Goal: Navigation & Orientation: Find specific page/section

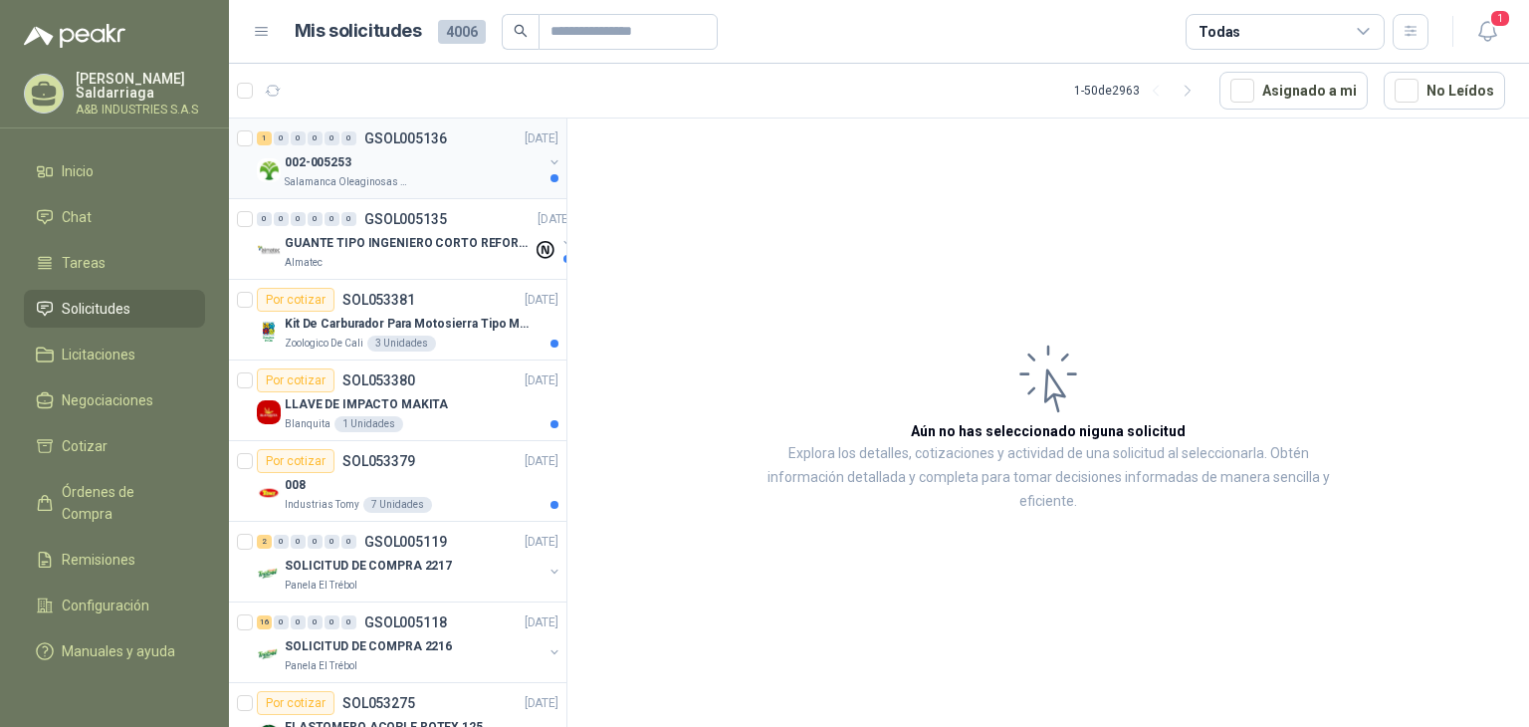
click at [408, 140] on p "GSOL005136" at bounding box center [405, 138] width 83 height 14
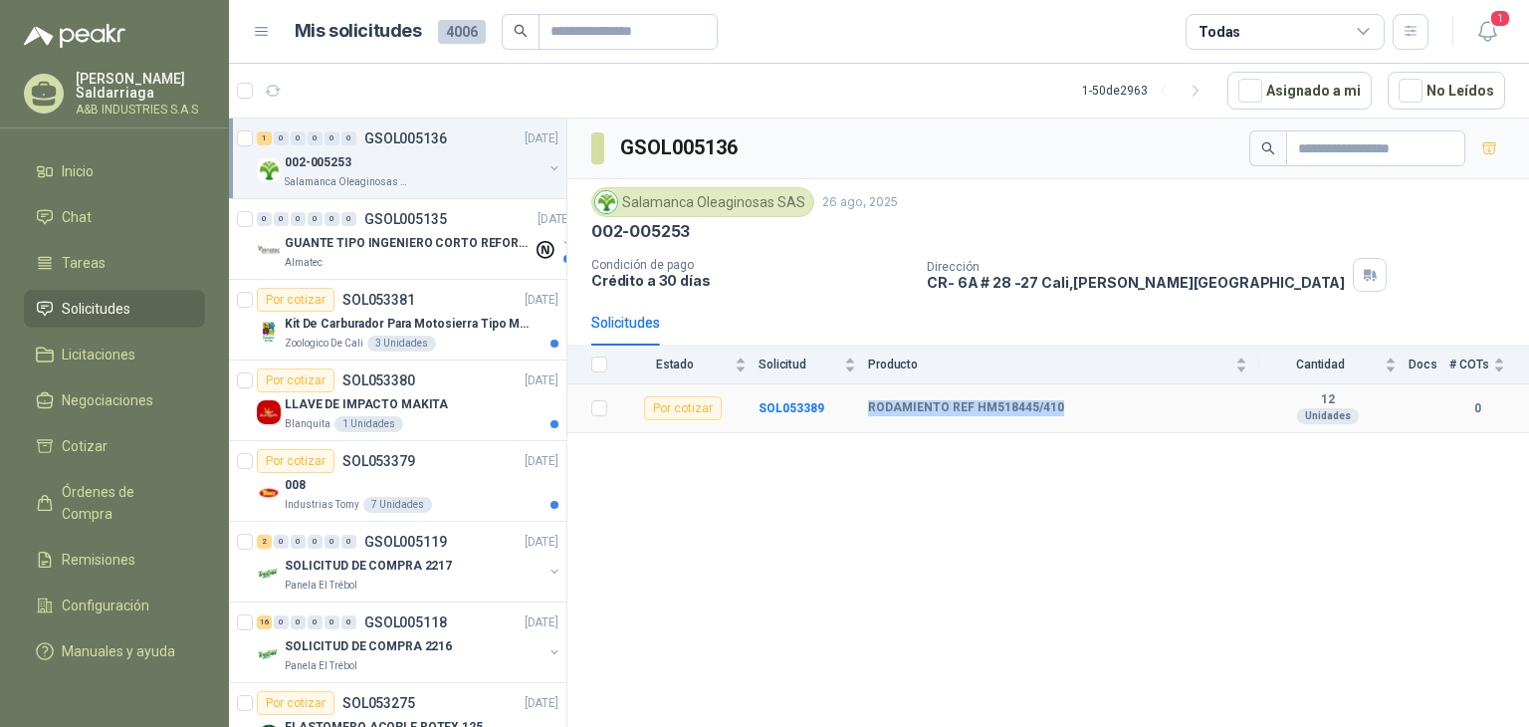
drag, startPoint x: 869, startPoint y: 405, endPoint x: 1068, endPoint y: 419, distance: 199.6
click at [1068, 420] on tr "Por cotizar SOL053389 RODAMIENTO REF HM518445/410 12 Unidades 0" at bounding box center [1048, 408] width 962 height 49
copy tr "RODAMIENTO REF HM518445/410"
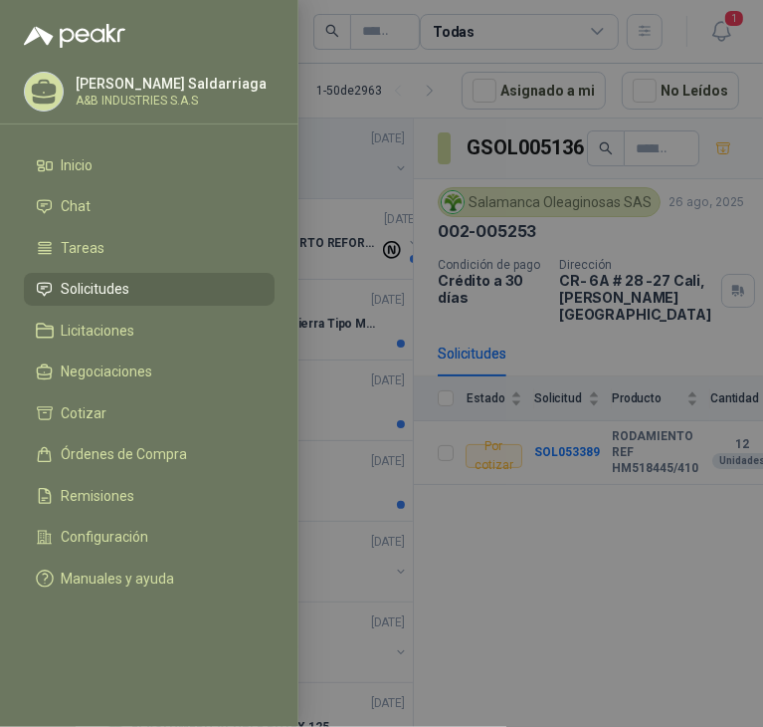
drag, startPoint x: 426, startPoint y: 240, endPoint x: 416, endPoint y: 215, distance: 26.8
click at [418, 214] on div at bounding box center [381, 363] width 763 height 727
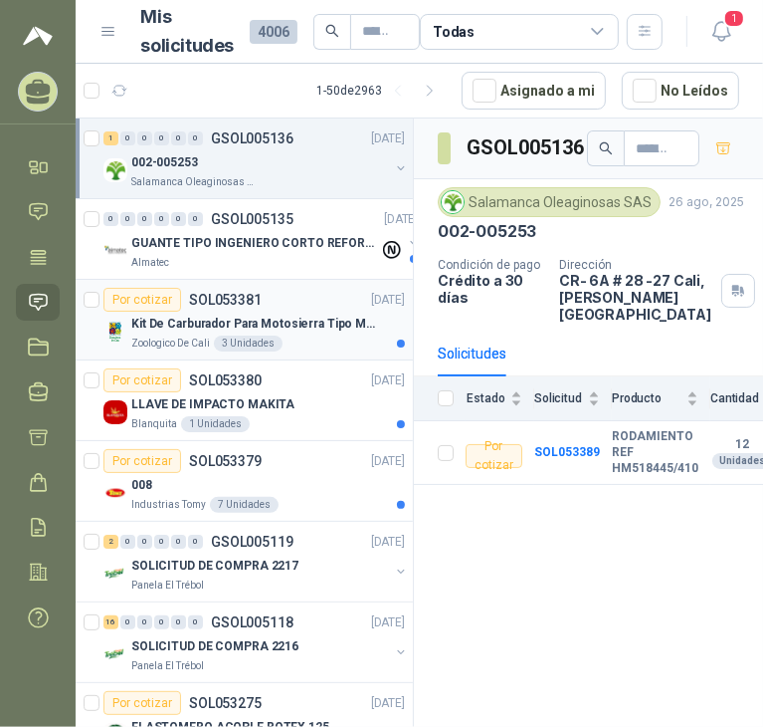
click at [364, 316] on p "Kit De Carburador Para Motosierra Tipo M250 - Zama" at bounding box center [255, 324] width 248 height 19
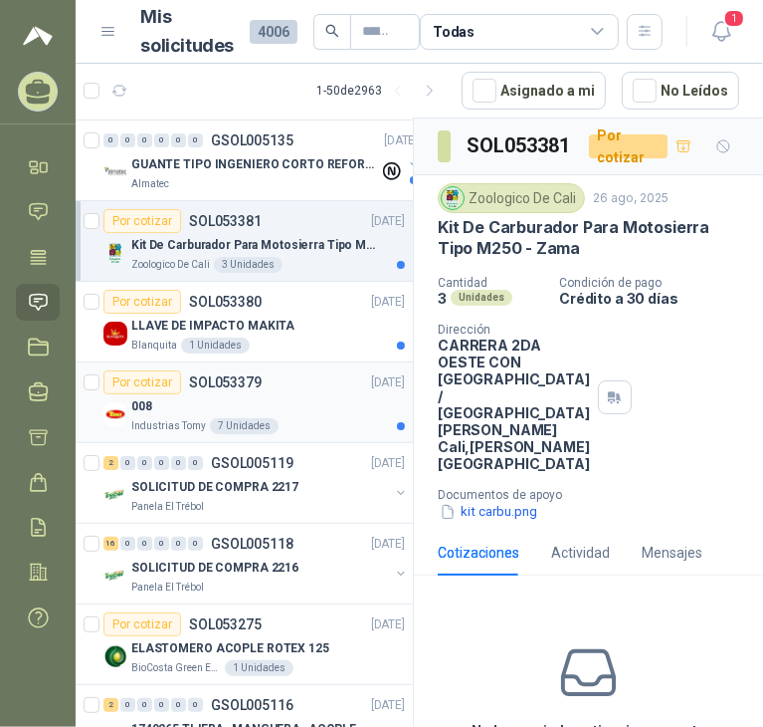
scroll to position [100, 0]
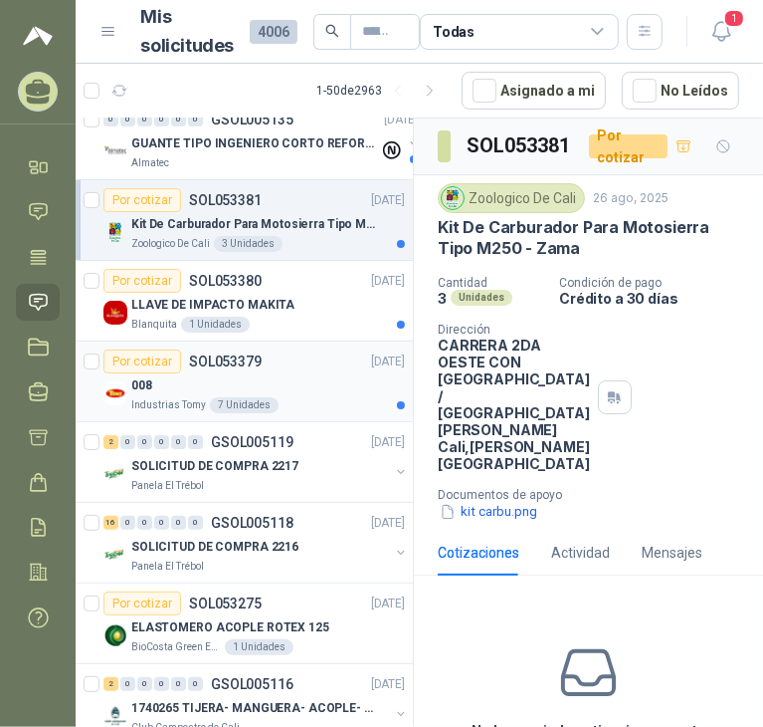
click at [246, 385] on div "008" at bounding box center [268, 385] width 274 height 24
click at [319, 397] on div "Industrias Tomy 7 Unidades" at bounding box center [268, 405] width 274 height 16
click at [362, 403] on div "Industrias Tomy 7 Unidades" at bounding box center [268, 405] width 274 height 16
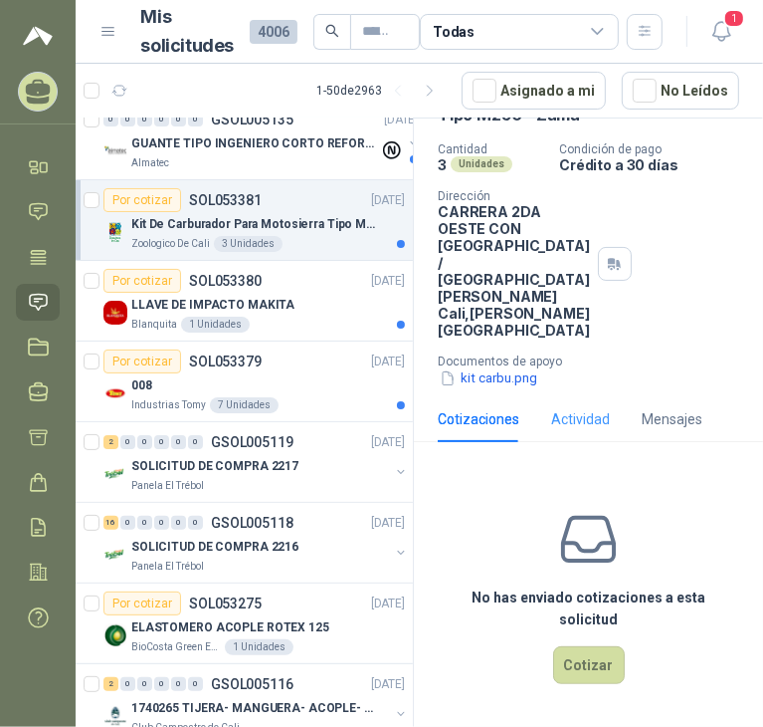
scroll to position [199, 0]
click at [127, 388] on div "008 Industrias Tomy 7 Unidades" at bounding box center [255, 393] width 302 height 40
click at [174, 357] on div "Por cotizar" at bounding box center [143, 361] width 78 height 24
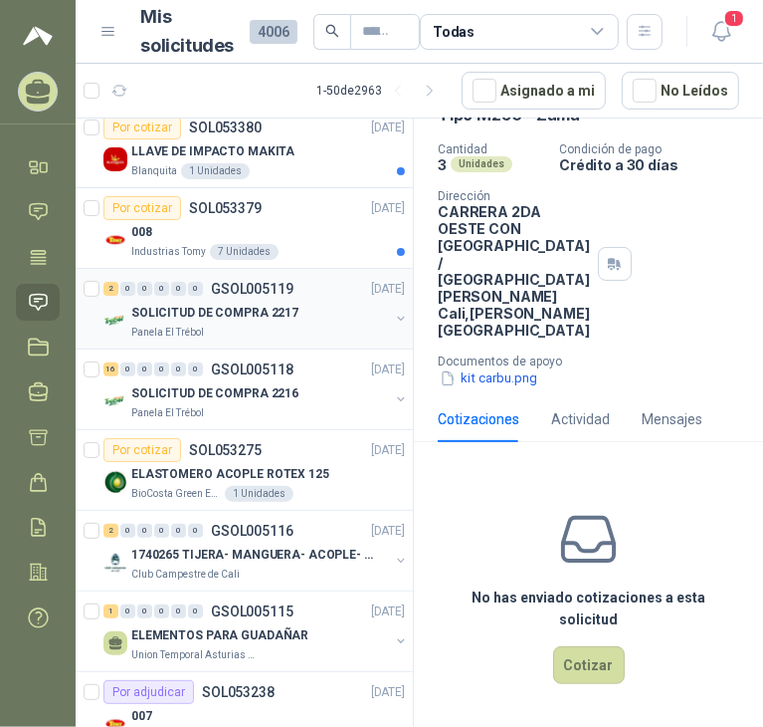
scroll to position [100, 0]
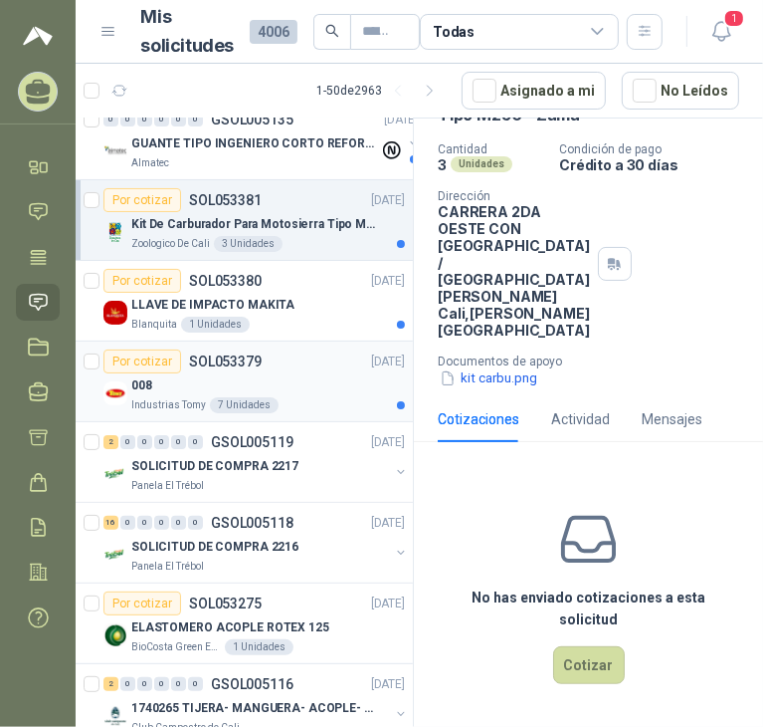
click at [248, 405] on div "7 Unidades" at bounding box center [244, 405] width 69 height 16
click at [226, 349] on div "Por cotizar SOL053379" at bounding box center [183, 361] width 158 height 24
click at [108, 388] on img at bounding box center [116, 393] width 24 height 24
click at [117, 392] on img at bounding box center [116, 393] width 24 height 24
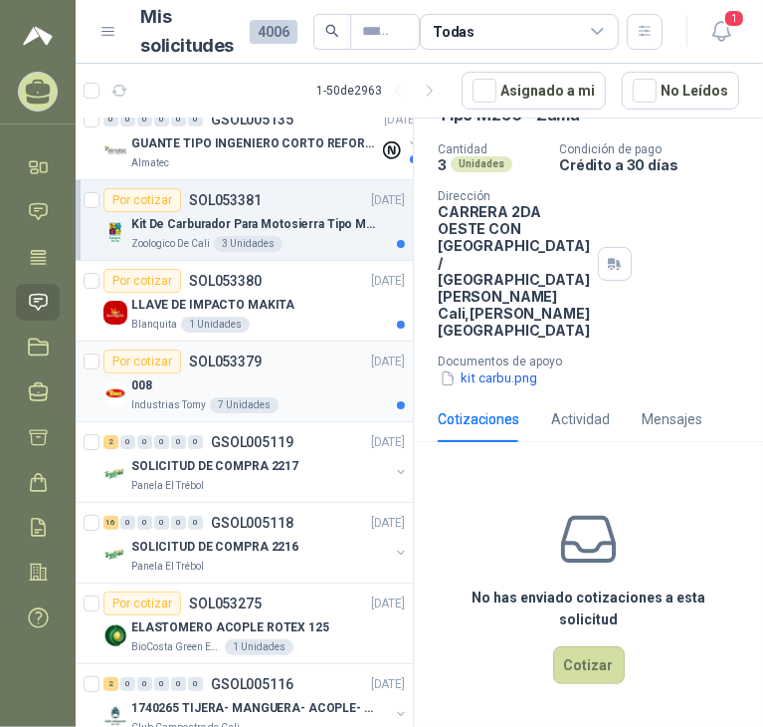
click at [117, 392] on img at bounding box center [116, 393] width 24 height 24
click at [155, 397] on p "Industrias Tomy" at bounding box center [168, 405] width 75 height 16
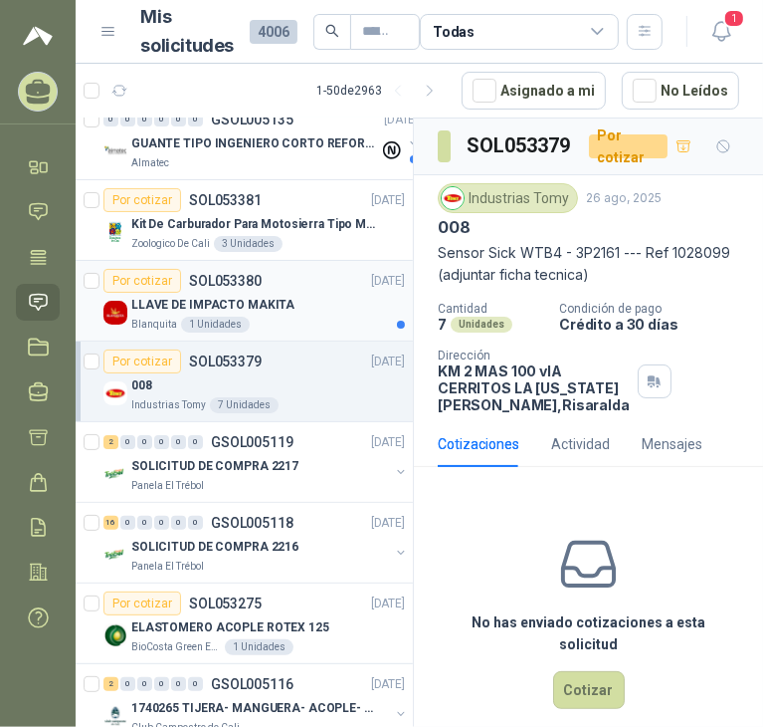
click at [325, 324] on div "Blanquita 1 Unidades" at bounding box center [268, 325] width 274 height 16
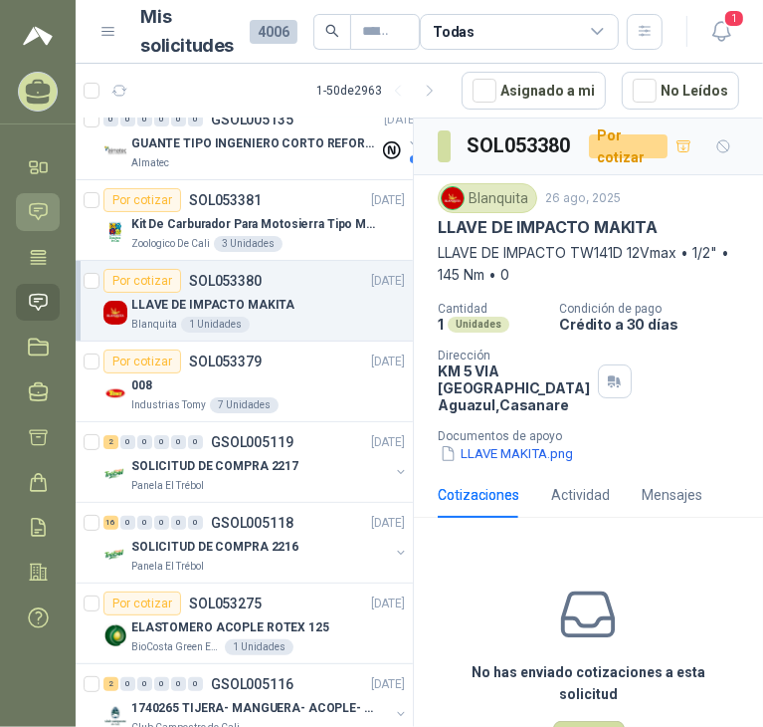
click at [28, 223] on link "Chat" at bounding box center [38, 211] width 44 height 37
